Goal: Task Accomplishment & Management: Use online tool/utility

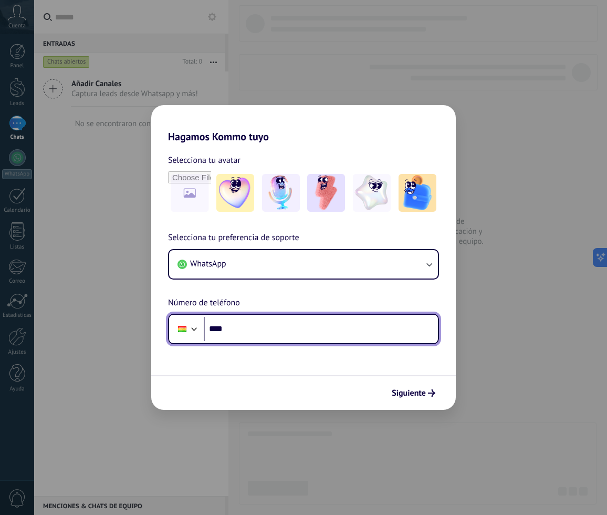
click at [301, 328] on input "****" at bounding box center [321, 329] width 234 height 24
click at [276, 334] on input "****" at bounding box center [321, 329] width 234 height 24
click at [269, 328] on input "*******" at bounding box center [321, 329] width 234 height 24
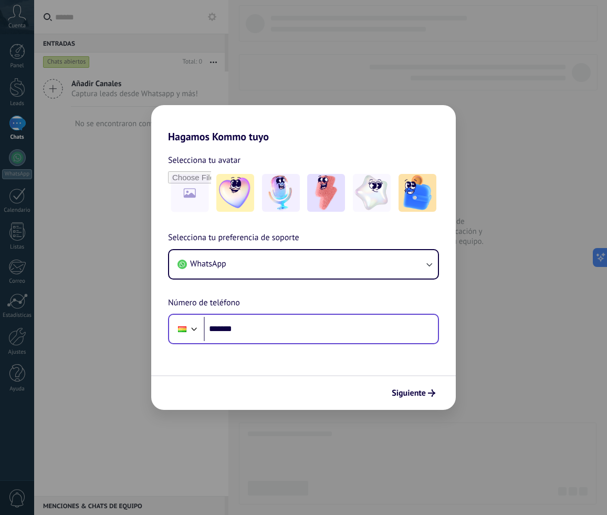
click at [266, 341] on div "Phone *******" at bounding box center [303, 328] width 271 height 30
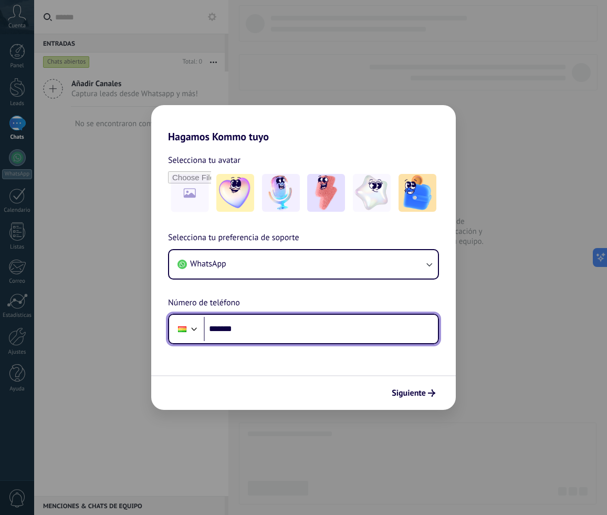
click at [265, 333] on input "*******" at bounding box center [321, 329] width 234 height 24
type input "**********"
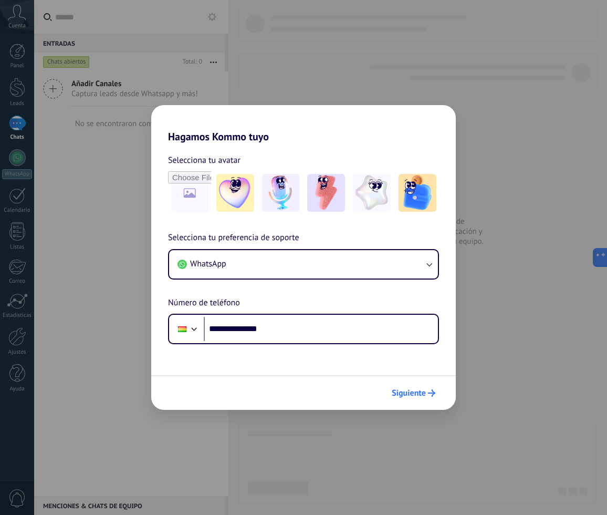
drag, startPoint x: 448, startPoint y: 391, endPoint x: 432, endPoint y: 393, distance: 16.9
click at [435, 392] on div "Siguiente" at bounding box center [303, 392] width 305 height 35
click at [432, 393] on use "submit" at bounding box center [431, 392] width 7 height 7
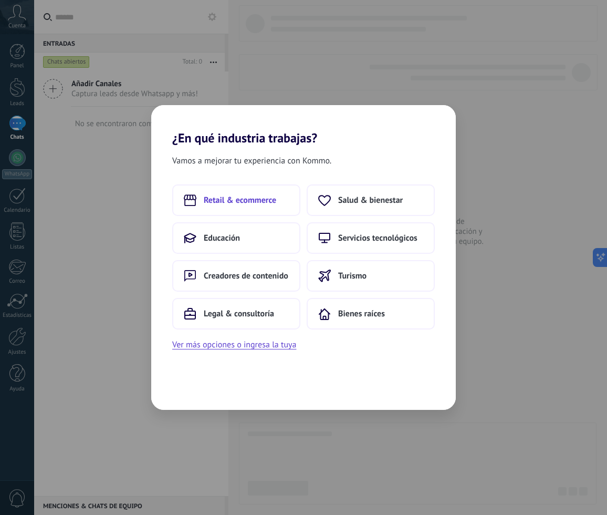
click at [247, 210] on button "Retail & ecommerce" at bounding box center [236, 200] width 128 height 32
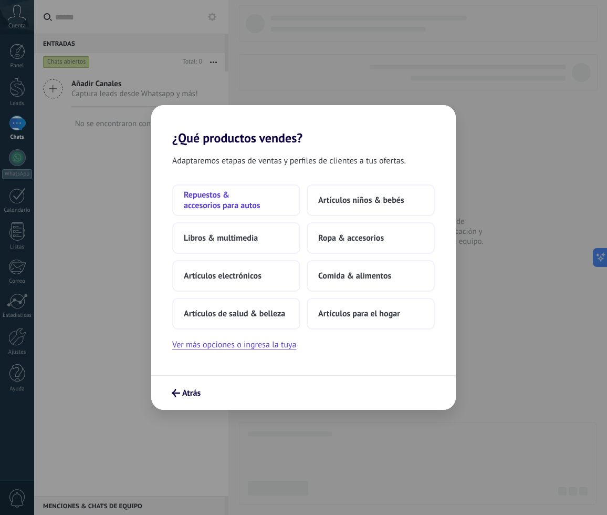
click at [257, 196] on span "Repuestos & accesorios para autos" at bounding box center [236, 200] width 105 height 21
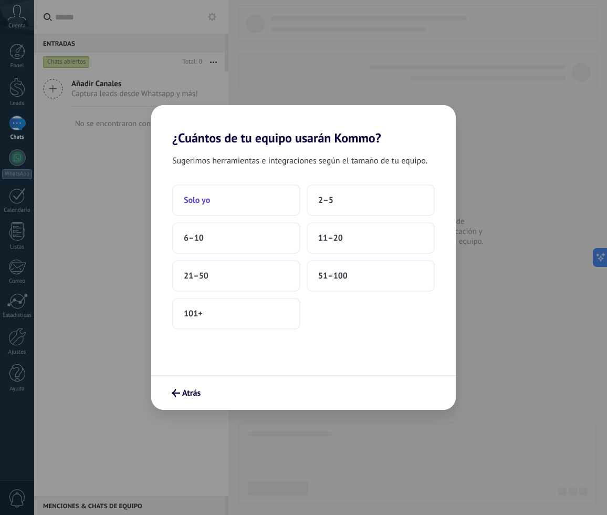
click at [261, 204] on button "Solo yo" at bounding box center [236, 200] width 128 height 32
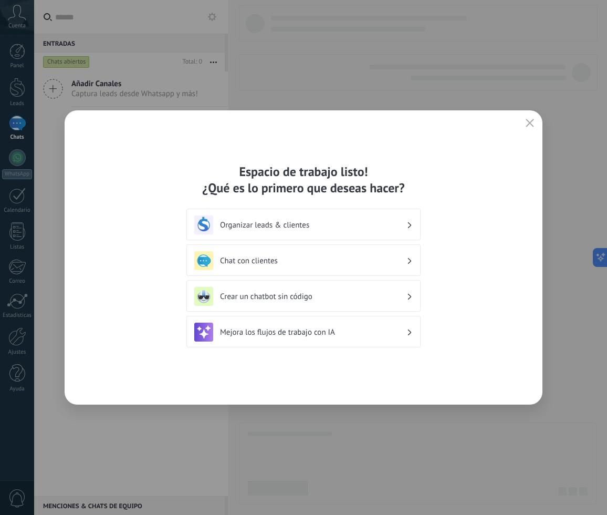
click at [347, 287] on div "Crear un chatbot sin código" at bounding box center [303, 296] width 218 height 19
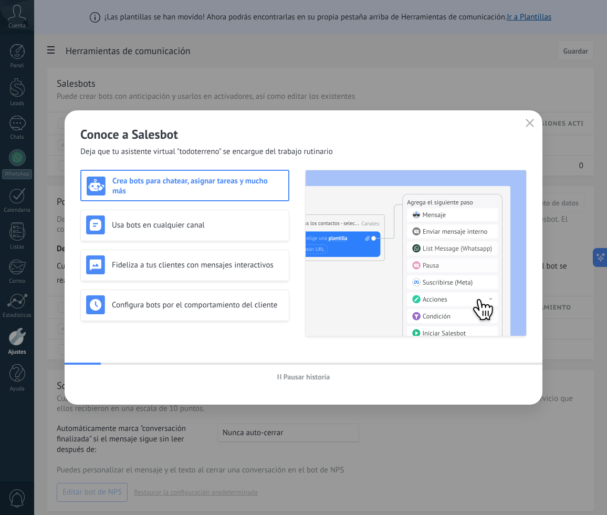
click at [531, 122] on use "button" at bounding box center [530, 123] width 8 height 8
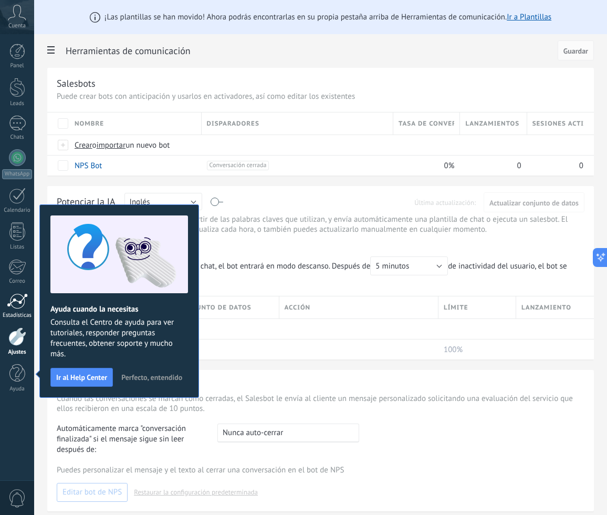
click at [24, 302] on div at bounding box center [17, 301] width 21 height 16
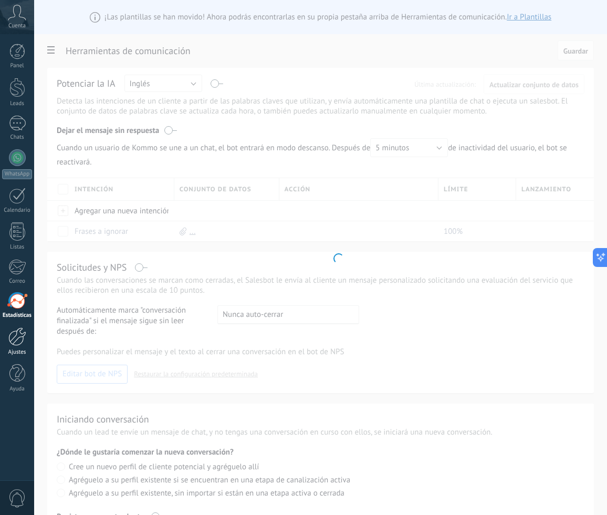
click at [21, 340] on div at bounding box center [17, 336] width 18 height 18
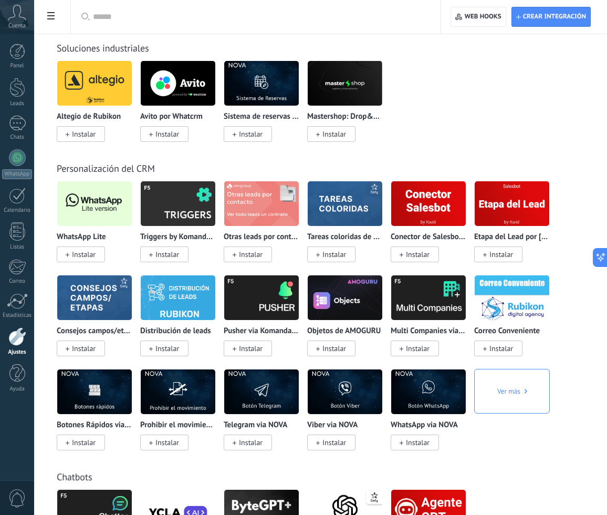
scroll to position [2442, 0]
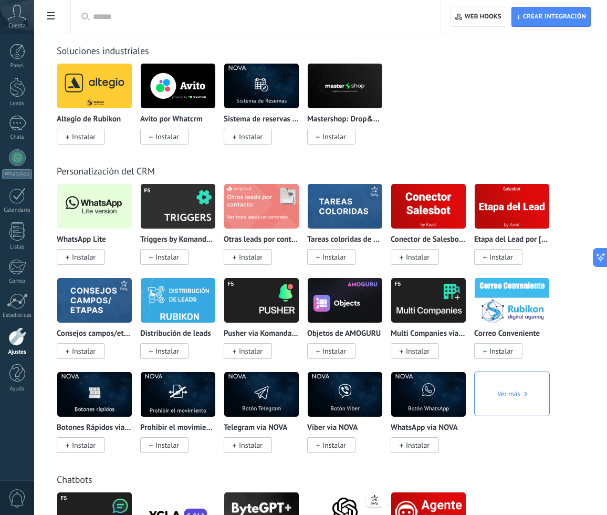
click at [101, 258] on span "Instalar" at bounding box center [81, 257] width 48 height 16
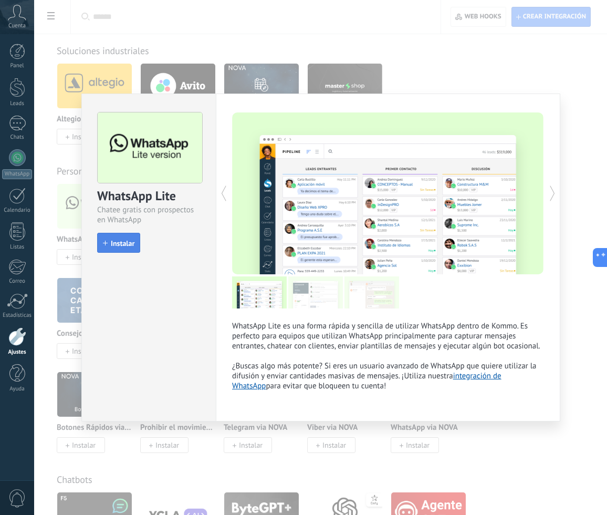
click at [128, 242] on span "Instalar" at bounding box center [123, 242] width 24 height 7
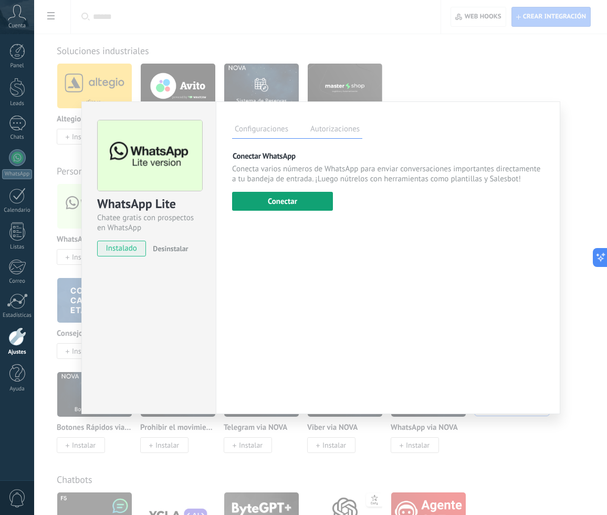
click at [297, 204] on button "Conectar" at bounding box center [282, 201] width 101 height 19
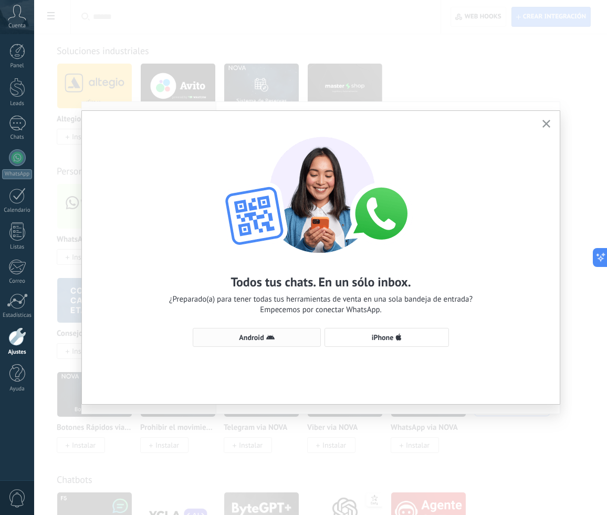
click at [255, 344] on button "Android" at bounding box center [257, 337] width 128 height 19
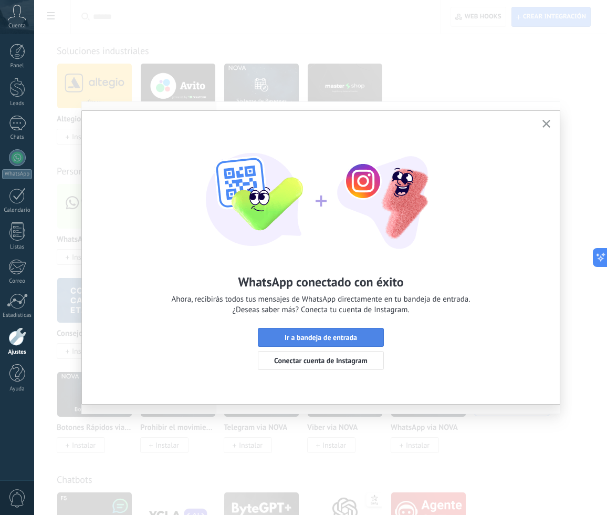
click at [337, 336] on span "Ir a bandeja de entrada" at bounding box center [321, 336] width 72 height 7
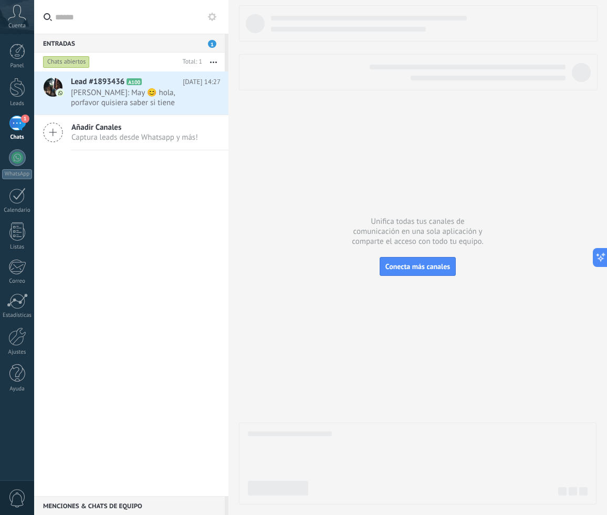
click at [10, 76] on div "Panel Leads 1 Chats WhatsApp Clientes" at bounding box center [17, 223] width 34 height 359
click at [14, 85] on div at bounding box center [17, 87] width 16 height 19
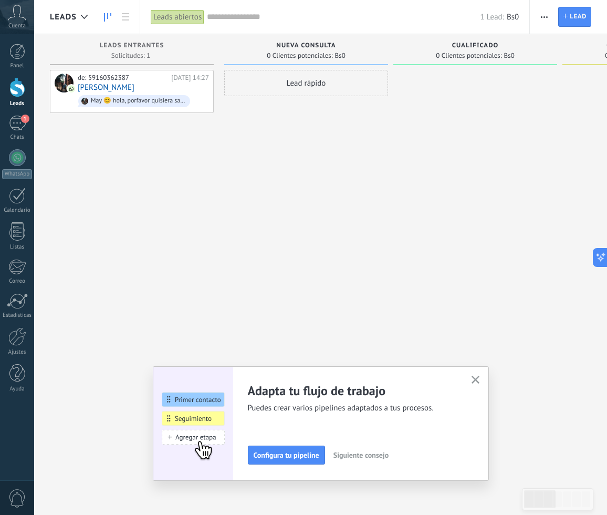
click at [548, 18] on button "button" at bounding box center [544, 17] width 15 height 20
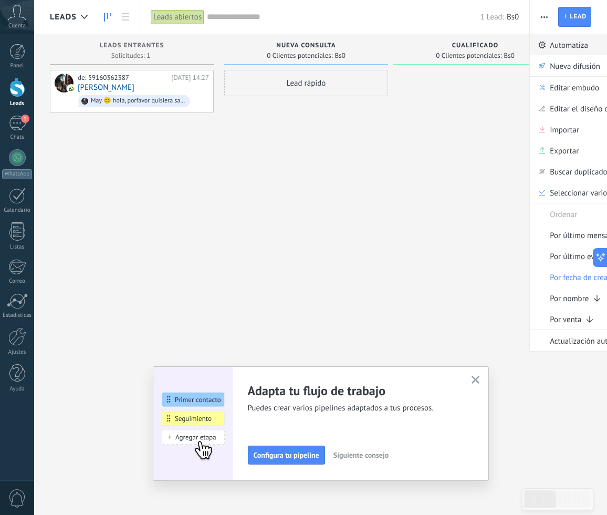
click at [545, 41] on icon at bounding box center [542, 45] width 8 height 8
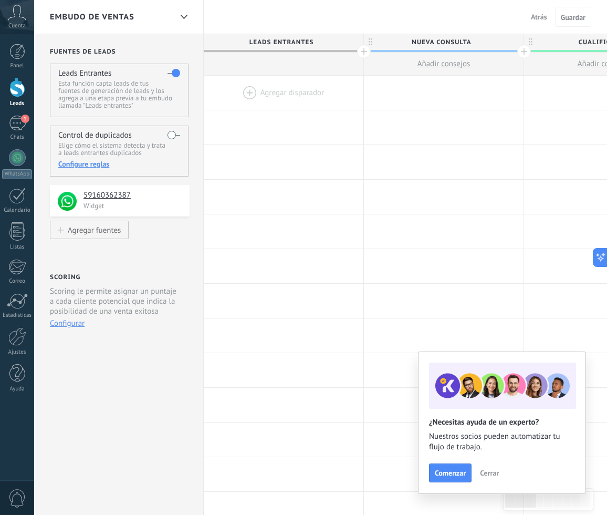
click at [238, 88] on div at bounding box center [284, 93] width 160 height 34
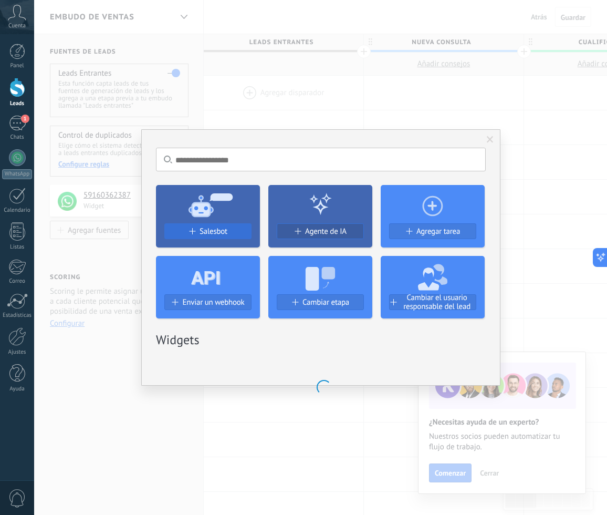
click at [222, 230] on span "Salesbot" at bounding box center [214, 231] width 28 height 9
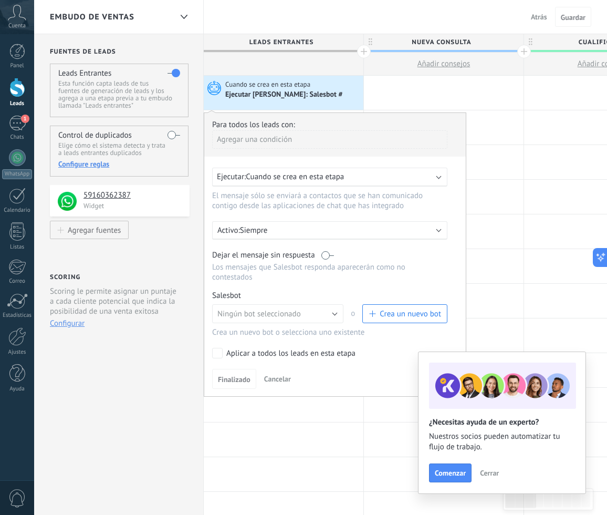
click at [415, 309] on span "Crea un nuevo bot" at bounding box center [410, 314] width 61 height 10
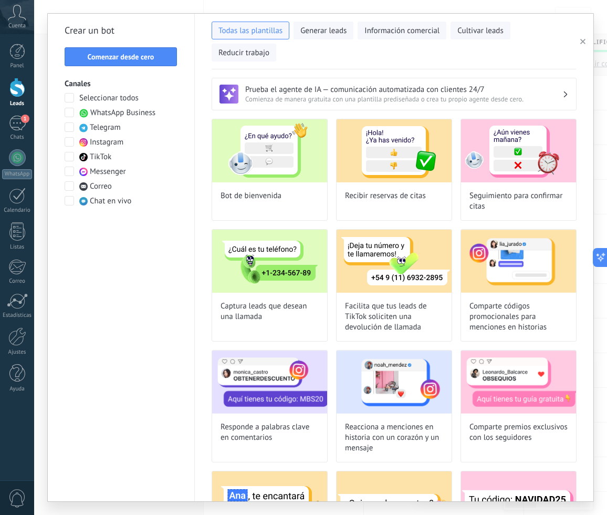
type input "**********"
click at [107, 57] on span "Comenzar desde cero" at bounding box center [121, 56] width 67 height 7
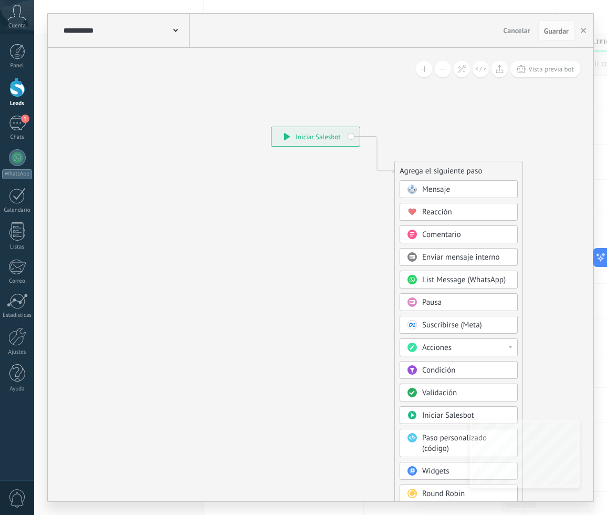
click at [456, 302] on div "Pausa" at bounding box center [466, 302] width 88 height 11
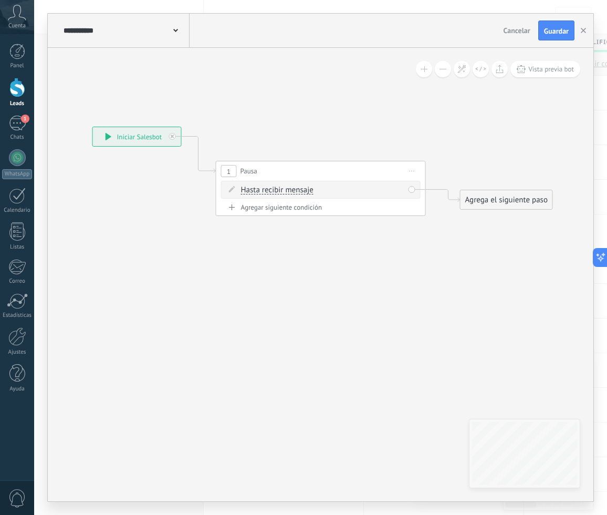
click at [413, 170] on span "Iniciar vista previa aquí Cambiar nombre Duplicar [GEOGRAPHIC_DATA]" at bounding box center [412, 170] width 17 height 15
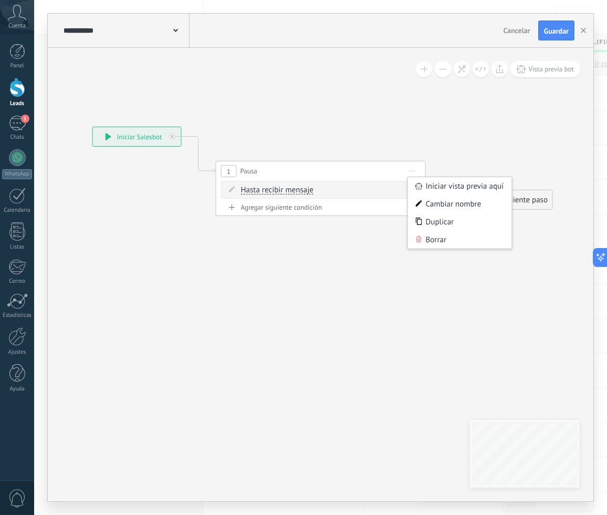
drag, startPoint x: 446, startPoint y: 242, endPoint x: 418, endPoint y: 235, distance: 29.2
click at [446, 242] on div "Borrar" at bounding box center [460, 239] width 104 height 18
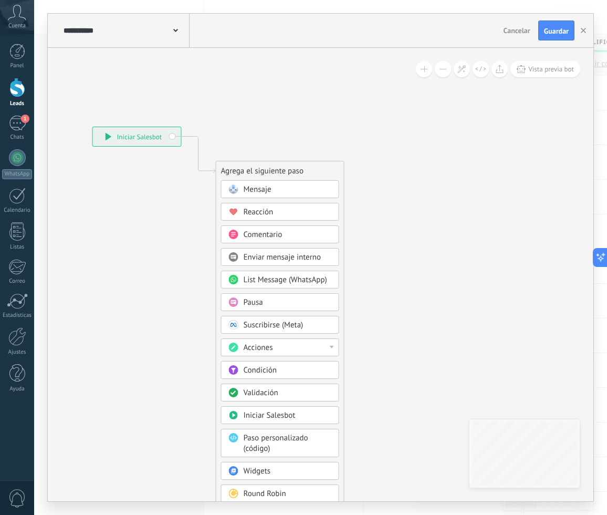
click at [281, 365] on div "Condición" at bounding box center [288, 370] width 88 height 11
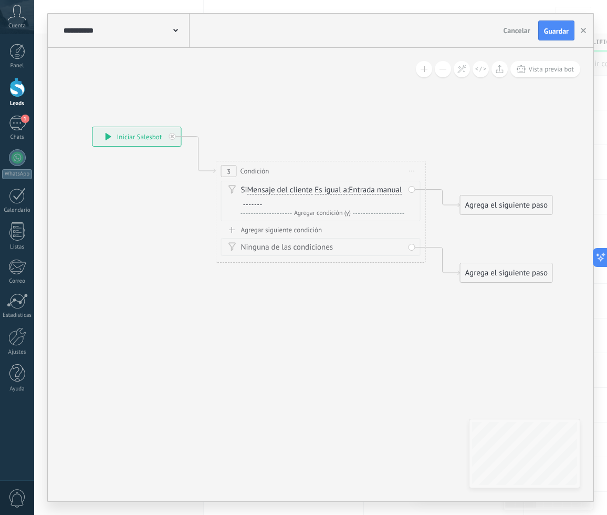
click at [321, 187] on span "Es igual a" at bounding box center [330, 190] width 33 height 8
click at [321, 187] on button "Es igual a" at bounding box center [374, 190] width 131 height 19
click at [332, 224] on span "Contiene" at bounding box center [366, 227] width 127 height 11
click at [260, 203] on div at bounding box center [253, 200] width 18 height 8
paste div
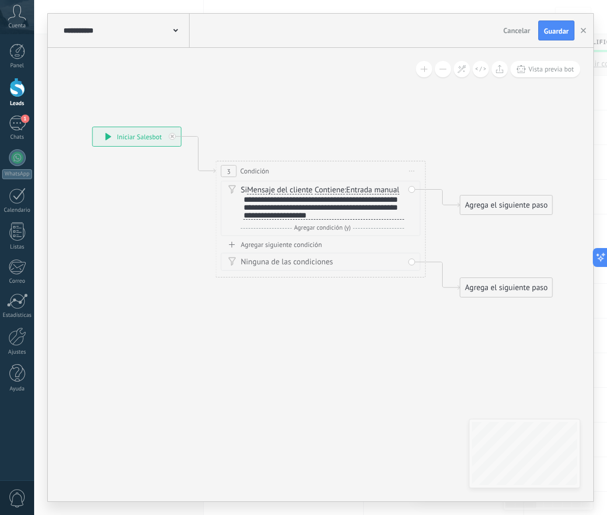
click at [279, 244] on div "Agregar siguiente condición" at bounding box center [321, 244] width 200 height 9
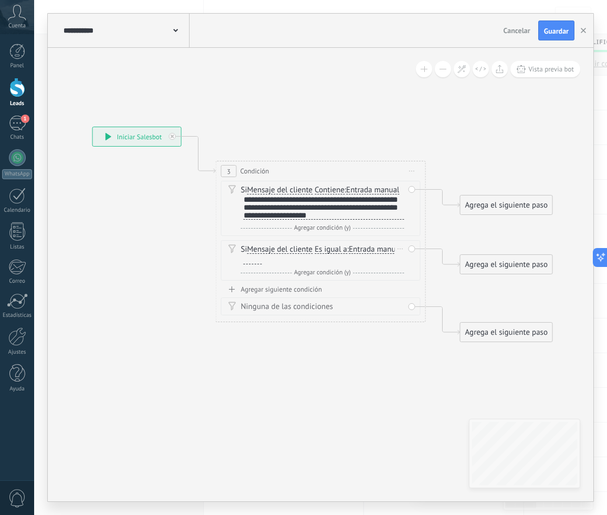
click at [332, 249] on span "Es igual a" at bounding box center [330, 249] width 33 height 8
click at [332, 249] on button "Es igual a" at bounding box center [374, 249] width 131 height 19
click at [352, 288] on span "Contiene" at bounding box center [366, 286] width 127 height 11
click at [261, 262] on div at bounding box center [253, 260] width 18 height 8
paste div
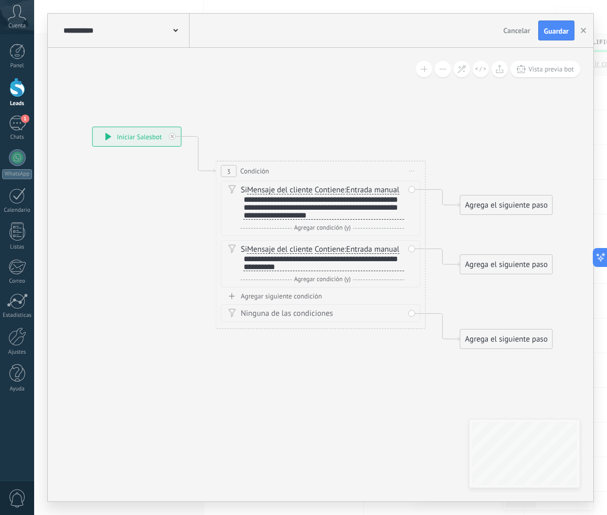
click at [305, 295] on div "Agregar siguiente condición" at bounding box center [321, 295] width 200 height 9
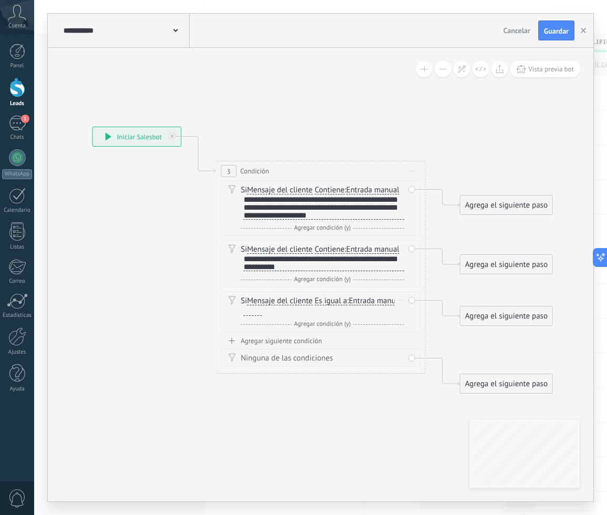
click at [339, 303] on span "Es igual a" at bounding box center [330, 301] width 33 height 8
click at [339, 303] on button "Es igual a" at bounding box center [374, 300] width 131 height 19
click at [337, 337] on span "Contiene" at bounding box center [366, 338] width 127 height 11
click at [263, 317] on div "Si Mensaje del cliente Mensaje del cliente Emoción de la conversación Comentari…" at bounding box center [322, 313] width 163 height 34
click at [256, 315] on div at bounding box center [253, 311] width 18 height 8
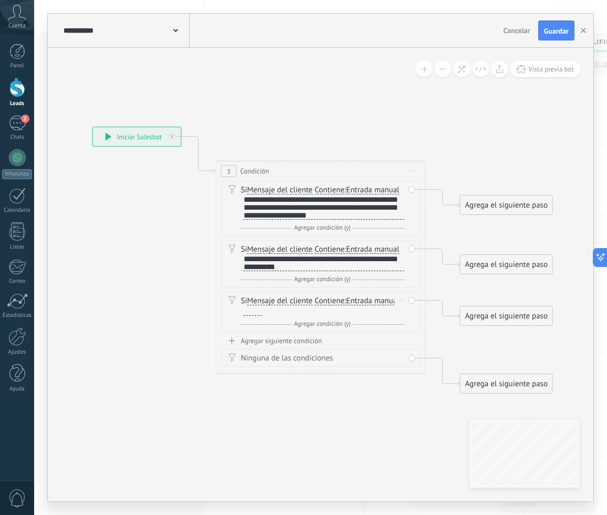
paste div
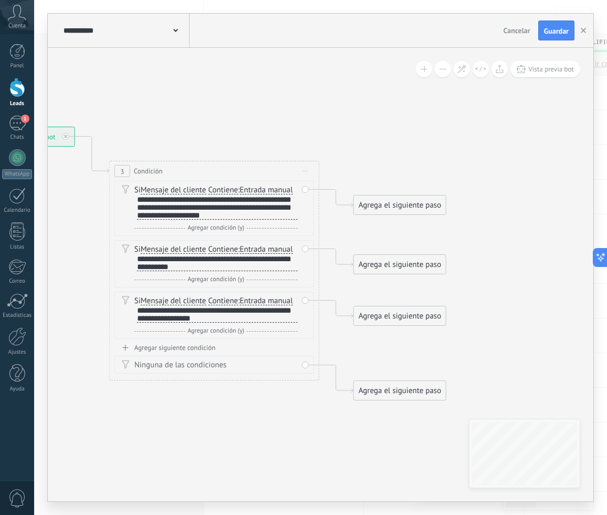
click at [400, 213] on div "Agrega el siguiente paso" at bounding box center [400, 204] width 92 height 17
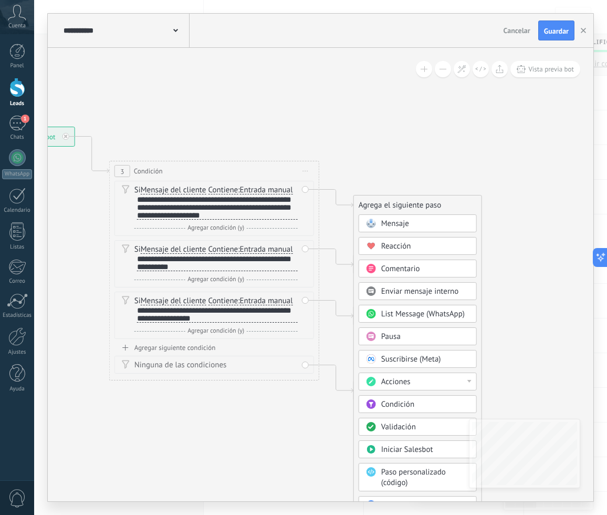
click at [405, 338] on div "Pausa" at bounding box center [425, 336] width 88 height 11
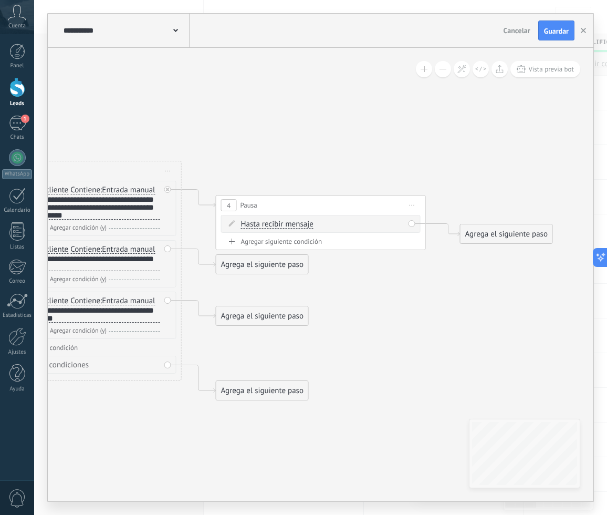
click at [286, 226] on span "Hasta recibir mensaje" at bounding box center [277, 224] width 72 height 8
click at [286, 226] on button "Hasta recibir mensaje" at bounding box center [301, 224] width 131 height 19
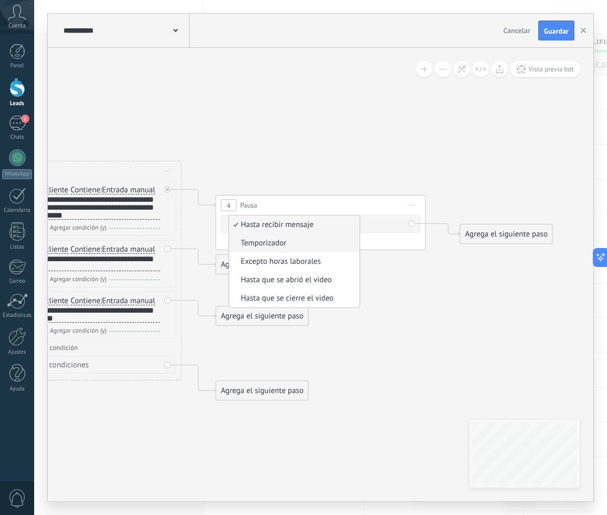
click at [290, 246] on span "Temporizador" at bounding box center [292, 243] width 127 height 11
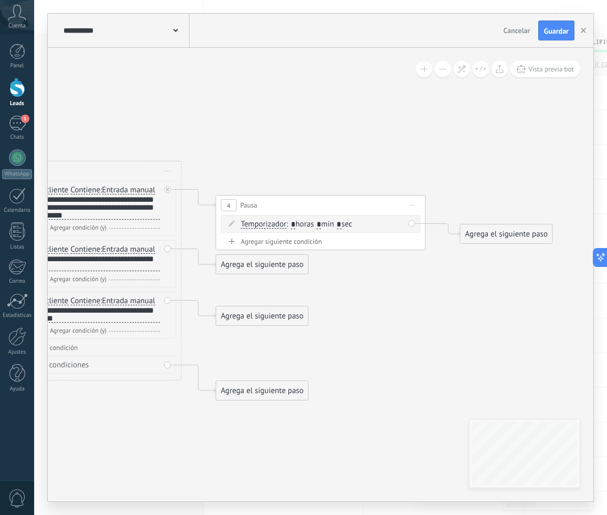
click at [327, 220] on span ": * horas * min * sec" at bounding box center [319, 224] width 66 height 10
click at [321, 221] on input "*" at bounding box center [319, 225] width 5 height 8
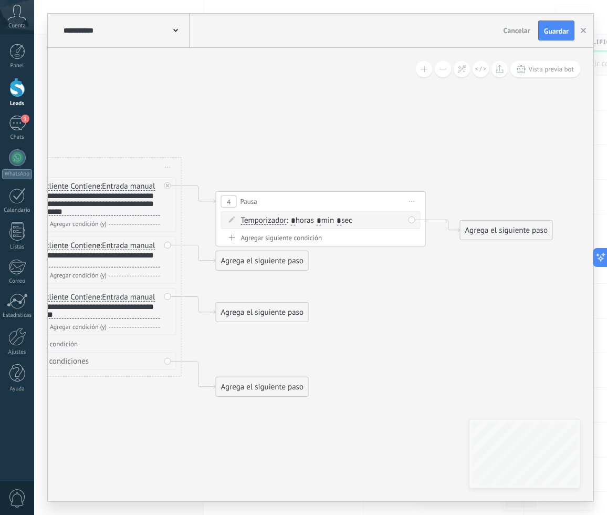
type input "*"
click at [345, 216] on span ": * horas * min * sec" at bounding box center [319, 220] width 66 height 10
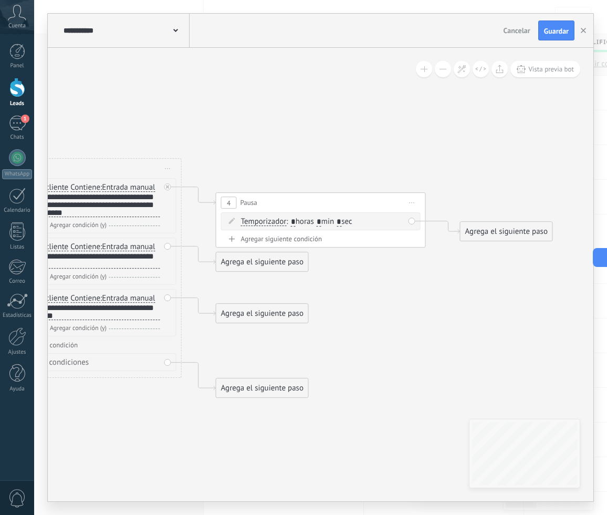
click at [341, 218] on input "*" at bounding box center [339, 222] width 5 height 8
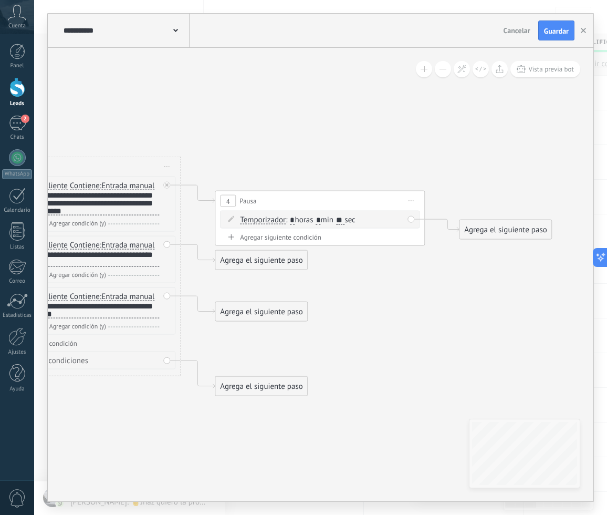
type input "**"
click at [518, 230] on div "Agrega el siguiente paso" at bounding box center [505, 229] width 92 height 17
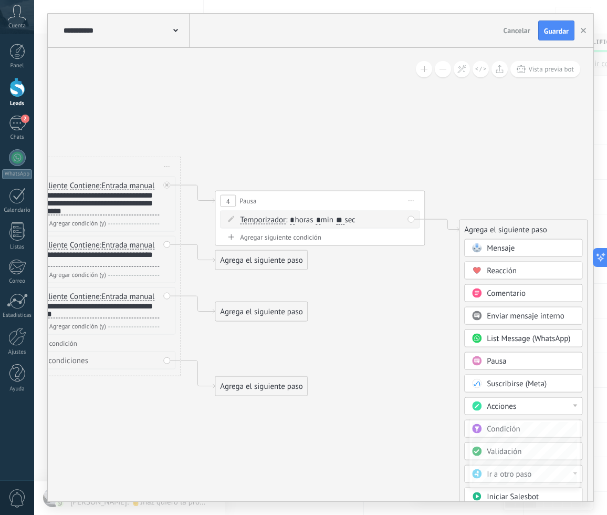
click at [498, 248] on span "Mensaje" at bounding box center [501, 248] width 28 height 10
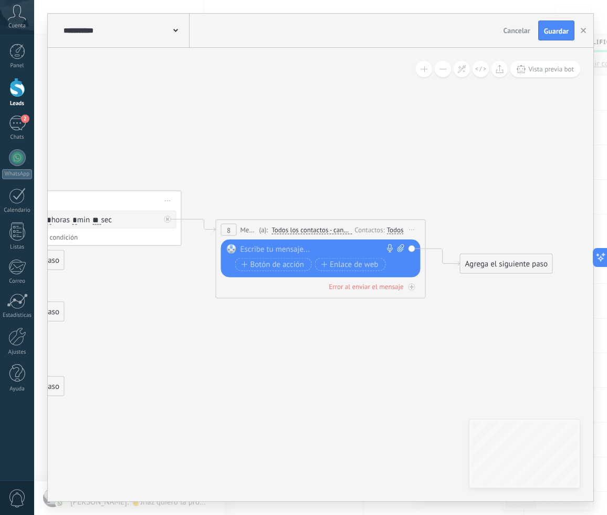
click at [397, 251] on icon at bounding box center [400, 248] width 7 height 8
click input "Subir" at bounding box center [0, 0] width 0 height 0
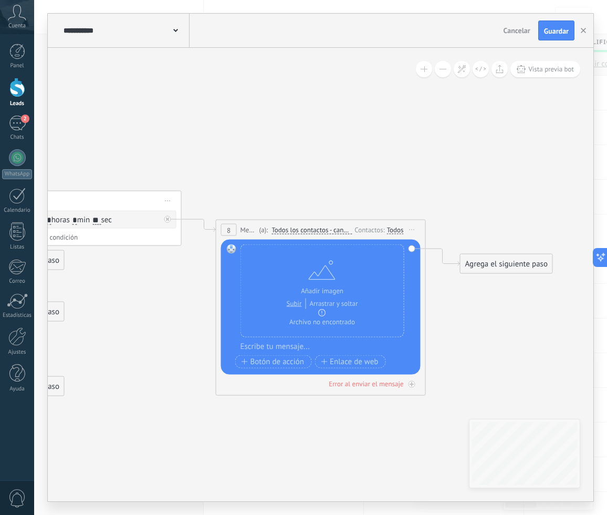
click at [310, 343] on div at bounding box center [327, 346] width 174 height 11
paste div
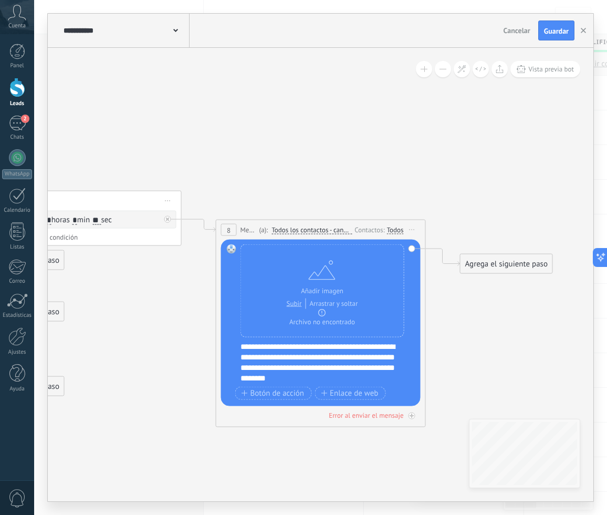
click at [270, 349] on div "**********" at bounding box center [327, 362] width 174 height 42
click at [242, 346] on div "**********" at bounding box center [327, 362] width 174 height 42
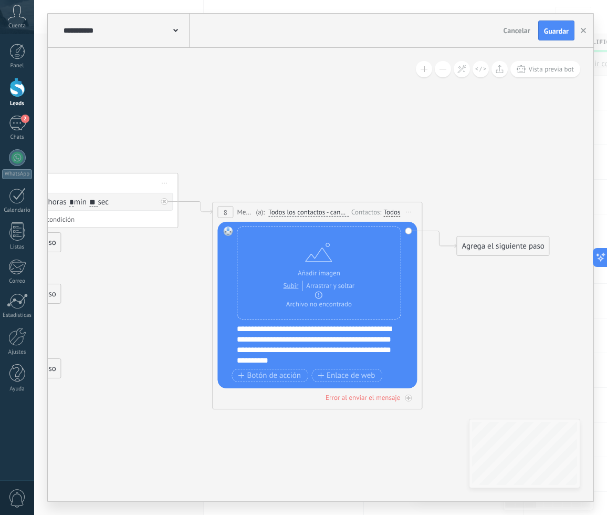
click at [436, 353] on icon at bounding box center [57, 241] width 1438 height 799
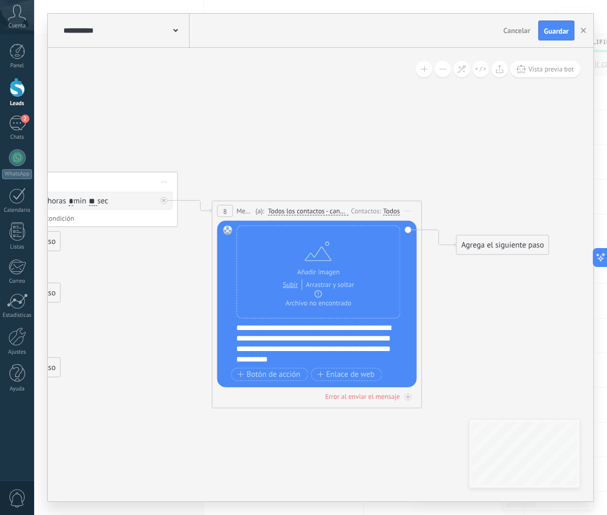
click at [487, 253] on div "Agrega el siguiente paso" at bounding box center [502, 244] width 92 height 17
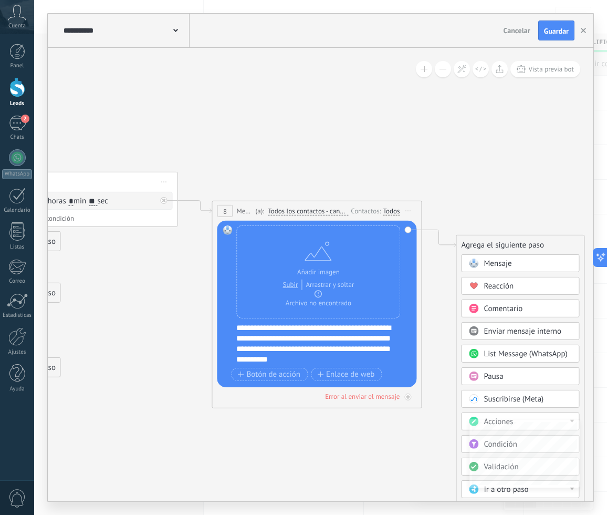
click at [498, 377] on span "Pausa" at bounding box center [493, 376] width 19 height 10
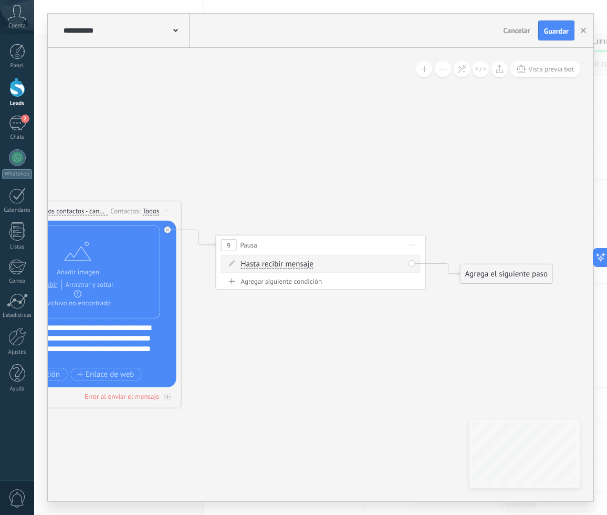
click at [311, 264] on span "Hasta recibir mensaje" at bounding box center [277, 264] width 72 height 8
click at [311, 264] on button "Hasta recibir mensaje" at bounding box center [301, 264] width 131 height 19
click at [294, 288] on li "Temporizador" at bounding box center [294, 283] width 130 height 18
click at [328, 264] on span ": * horas * min * sec" at bounding box center [319, 264] width 66 height 10
click at [321, 263] on input "*" at bounding box center [319, 264] width 5 height 8
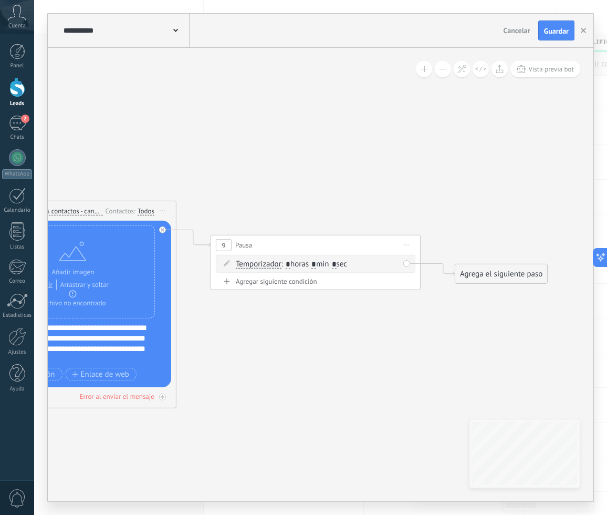
type input "*"
click at [337, 264] on input "*" at bounding box center [334, 264] width 5 height 8
type input "**"
click at [520, 268] on div "Agrega el siguiente paso" at bounding box center [501, 273] width 92 height 17
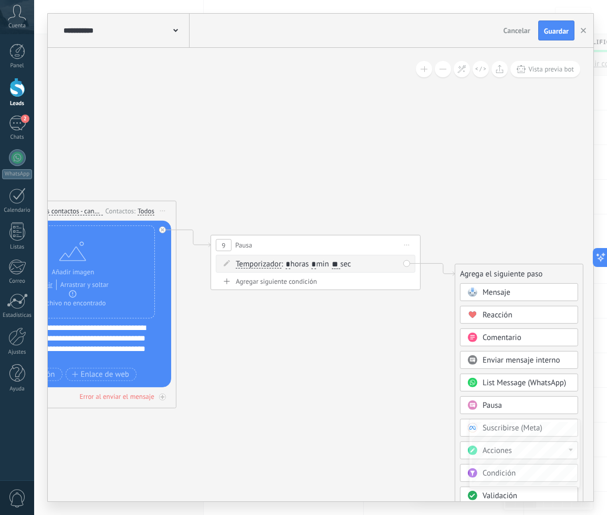
click at [509, 284] on div "Mensaje" at bounding box center [519, 292] width 118 height 18
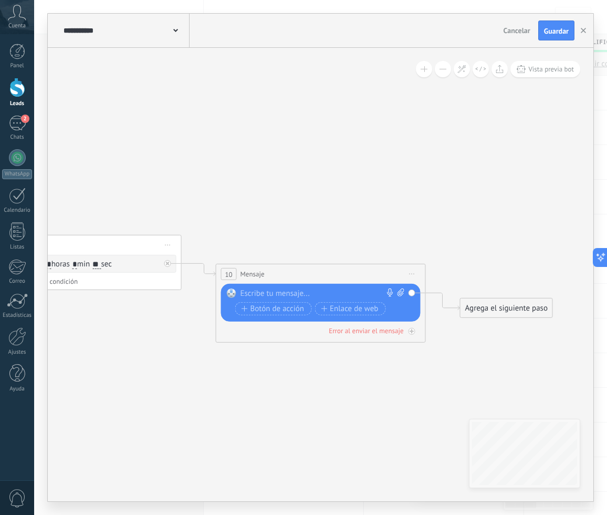
click at [336, 292] on div at bounding box center [318, 293] width 156 height 11
paste div
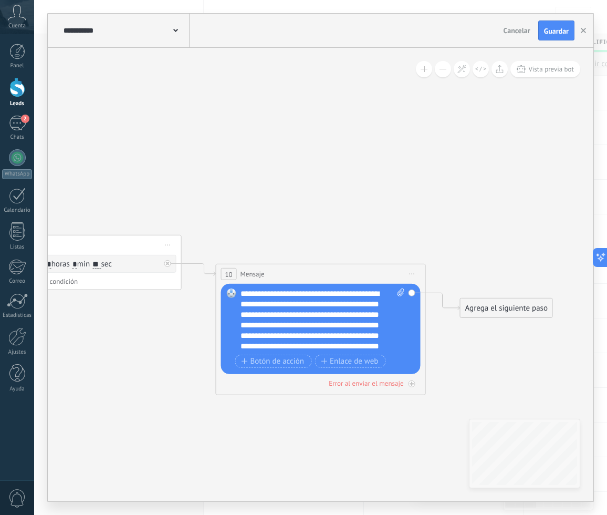
click at [326, 294] on div "**********" at bounding box center [322, 319] width 164 height 63
click at [348, 293] on div "**********" at bounding box center [322, 319] width 164 height 63
drag, startPoint x: 285, startPoint y: 291, endPoint x: 246, endPoint y: 292, distance: 38.9
click at [246, 292] on div "**********" at bounding box center [322, 319] width 164 height 63
click at [274, 289] on div "**********" at bounding box center [322, 319] width 164 height 63
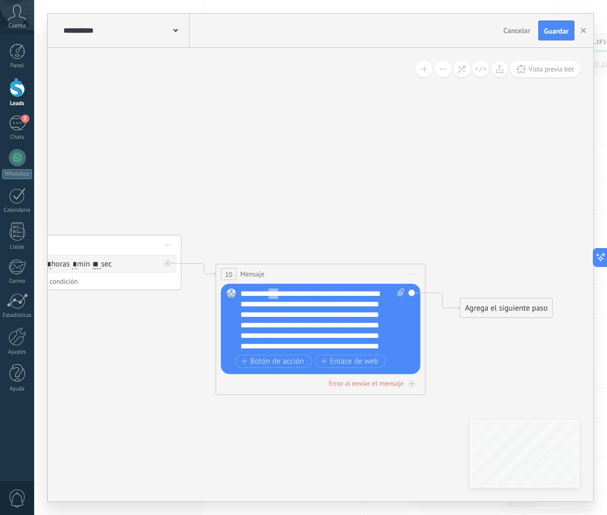
drag, startPoint x: 285, startPoint y: 292, endPoint x: 274, endPoint y: 292, distance: 11.0
click at [274, 292] on div "**********" at bounding box center [322, 319] width 164 height 63
click at [326, 291] on div "**********" at bounding box center [322, 319] width 164 height 63
click at [327, 292] on div "**********" at bounding box center [322, 319] width 164 height 63
click at [330, 296] on div "**********" at bounding box center [322, 319] width 164 height 63
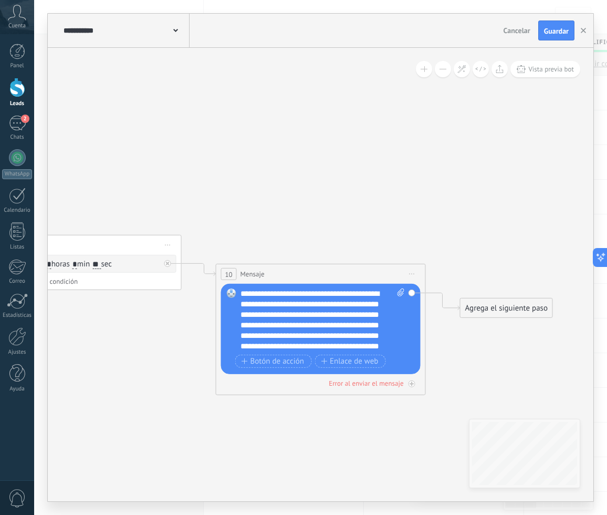
click at [261, 326] on div "**********" at bounding box center [322, 319] width 164 height 63
click at [263, 345] on div "**********" at bounding box center [322, 319] width 164 height 63
click at [387, 341] on div "**********" at bounding box center [322, 319] width 164 height 63
click at [549, 30] on span "Guardar" at bounding box center [556, 30] width 25 height 7
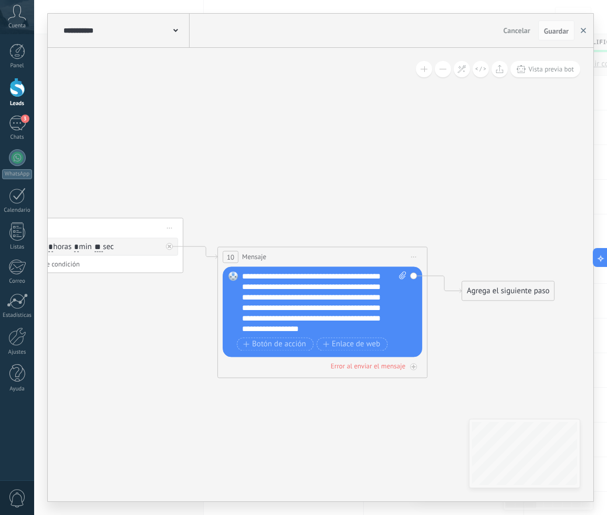
click at [586, 29] on button "button" at bounding box center [583, 30] width 16 height 20
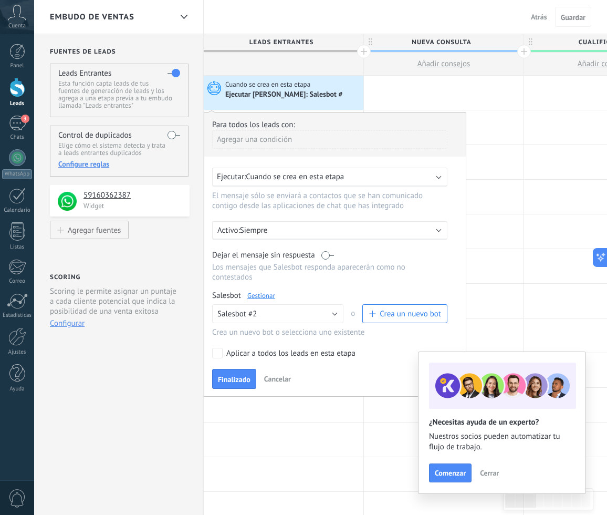
click at [292, 176] on span "Cuando se crea en esta etapa" at bounding box center [295, 177] width 98 height 10
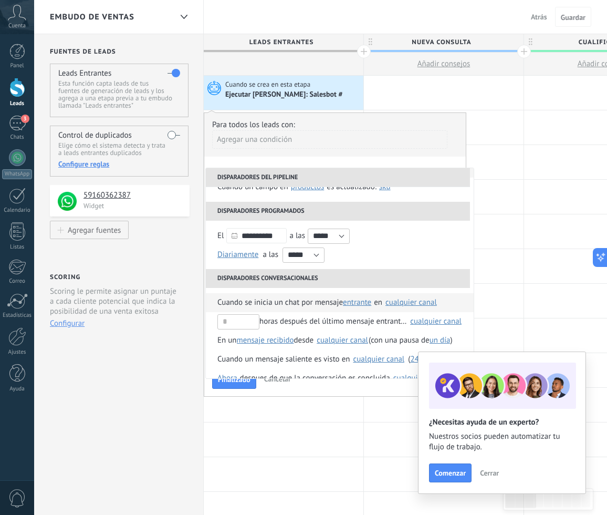
scroll to position [45, 0]
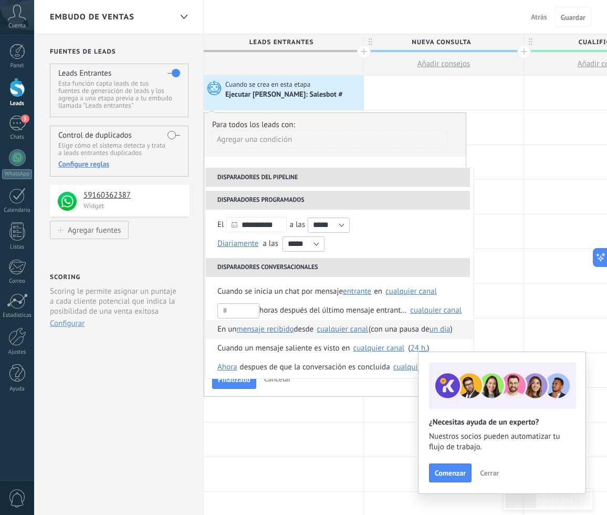
click at [272, 334] on button "mensaje recibido" at bounding box center [265, 329] width 57 height 19
click at [332, 330] on div "cualquier canal" at bounding box center [342, 329] width 51 height 8
click at [391, 341] on label "Seleccionar todo" at bounding box center [421, 333] width 82 height 19
click at [361, 321] on li "En un mensaje recibido mensaje recibido mensaje enviado desde [GEOGRAPHIC_DATA]…" at bounding box center [340, 329] width 268 height 19
click at [356, 167] on div "**********" at bounding box center [339, 272] width 269 height 211
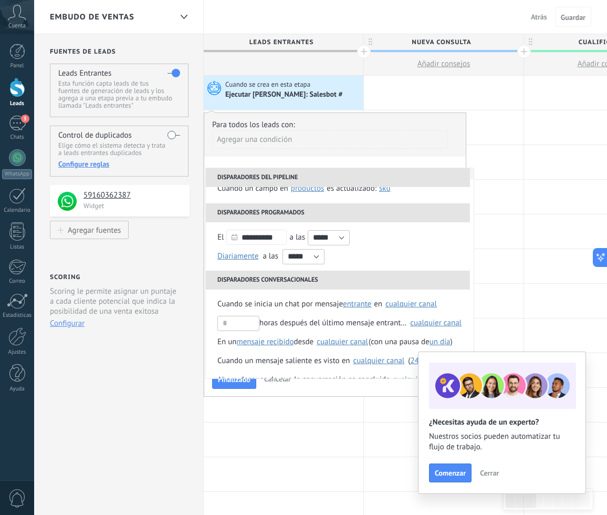
scroll to position [33, 0]
click at [209, 339] on li "En un mensaje recibido mensaje enviado mensaje recibido desde Seleccionar todo …" at bounding box center [340, 341] width 268 height 19
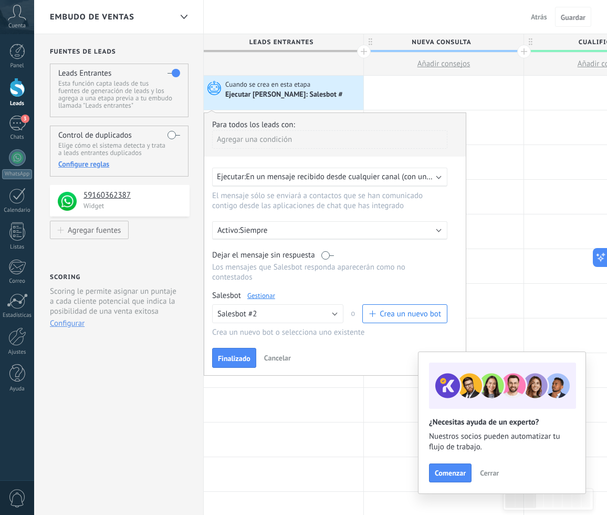
click at [336, 179] on span "En un mensaje recibido desde cualquier canal (con una pausa de Un día)" at bounding box center [367, 177] width 243 height 10
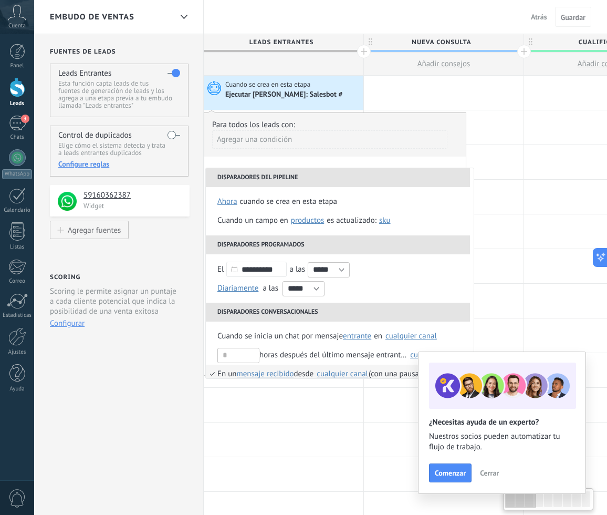
click at [333, 376] on div "cualquier canal" at bounding box center [342, 374] width 51 height 8
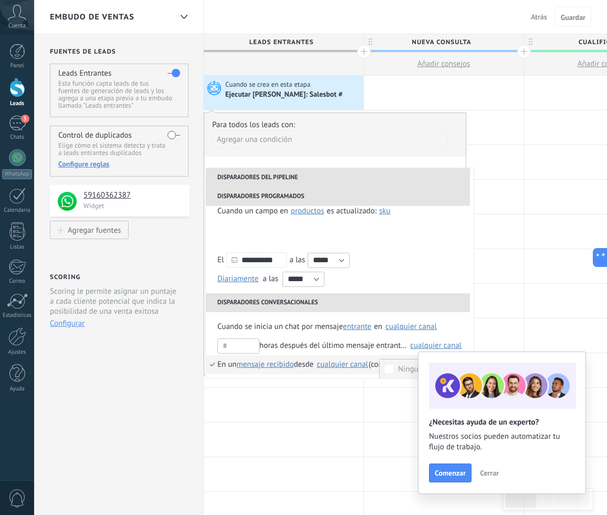
scroll to position [86, 0]
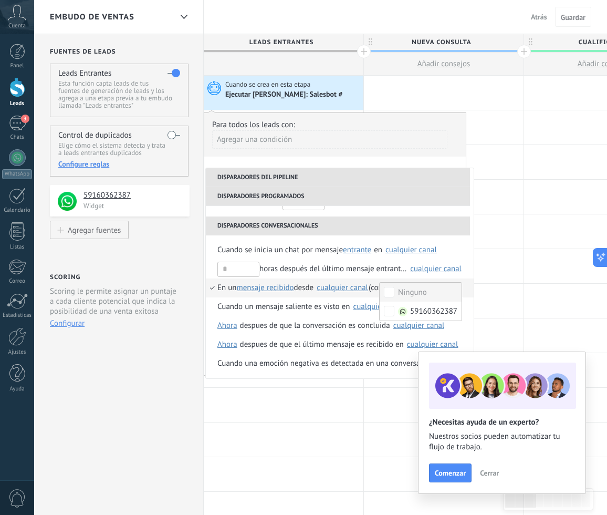
click at [360, 156] on div "Agregar una condición" at bounding box center [329, 143] width 235 height 26
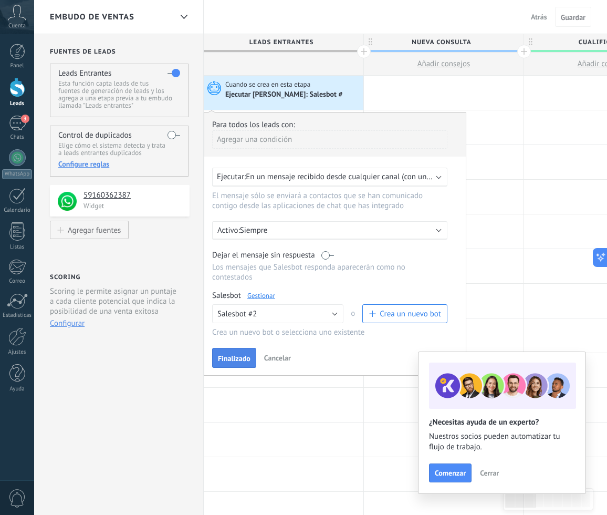
click at [239, 353] on button "Finalizado" at bounding box center [234, 358] width 44 height 20
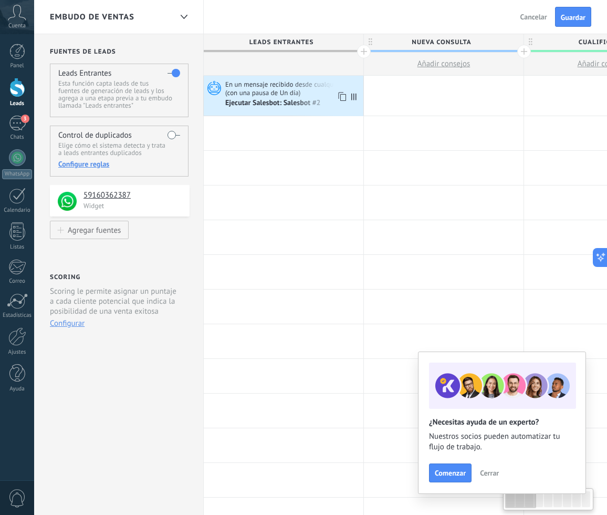
click at [317, 103] on div "Ejecutar Salesbot: Salesbot #2" at bounding box center [273, 103] width 97 height 9
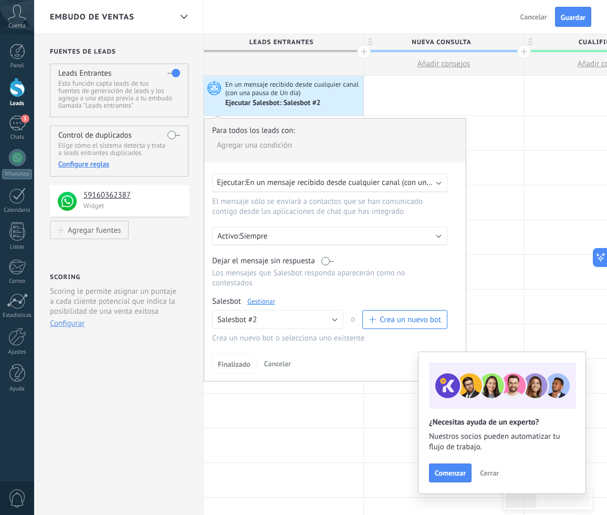
click at [339, 183] on span "En un mensaje recibido desde cualquier canal (con una pausa de un día)" at bounding box center [367, 182] width 242 height 10
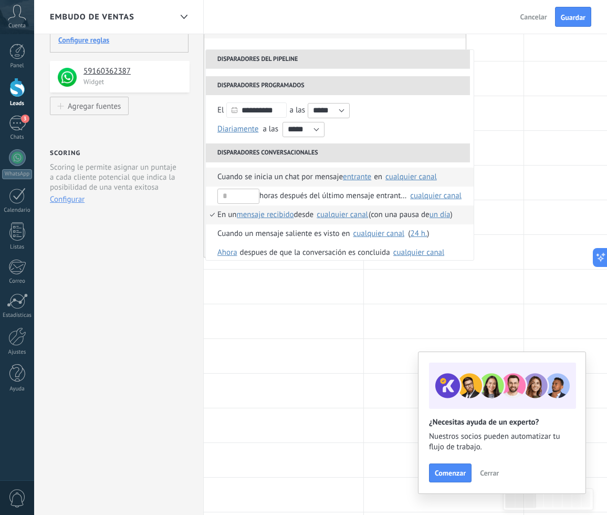
scroll to position [40, 0]
click at [340, 218] on div "cualquier canal" at bounding box center [342, 215] width 51 height 8
click at [408, 45] on div "**********" at bounding box center [335, 125] width 263 height 263
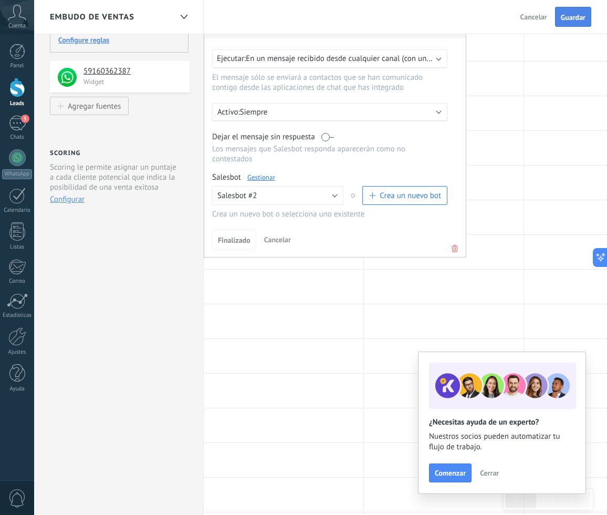
click at [572, 19] on span "Guardar" at bounding box center [573, 17] width 25 height 7
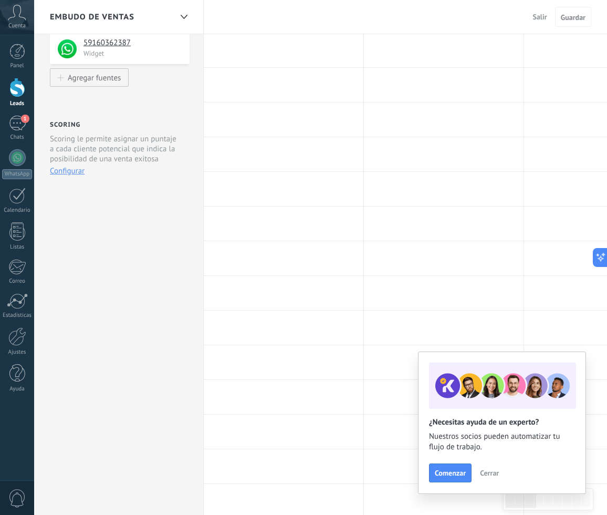
scroll to position [154, 0]
